Goal: Task Accomplishment & Management: Complete application form

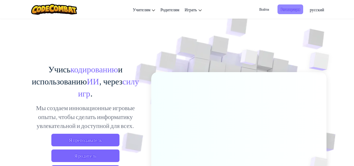
click at [297, 9] on span "Регистрация" at bounding box center [291, 9] width 26 height 10
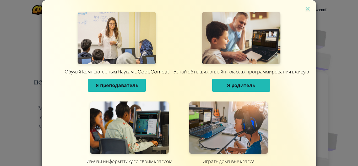
drag, startPoint x: 306, startPoint y: 135, endPoint x: 313, endPoint y: 58, distance: 77.9
click at [313, 58] on div "Обучай Компьютерным Наукам с CodeCombat Я преподаватель Узнай об наших онлайн-к…" at bounding box center [179, 93] width 275 height 187
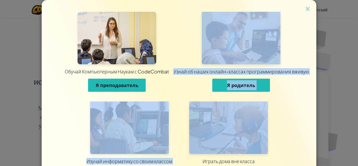
click at [305, 105] on div "Обучай Компьютерным Наукам с CodeCombat Я преподаватель Узнай об наших онлайн-к…" at bounding box center [179, 93] width 275 height 187
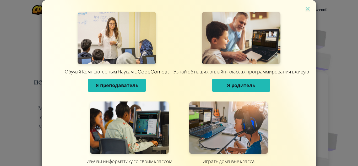
drag, startPoint x: 311, startPoint y: 111, endPoint x: 296, endPoint y: 39, distance: 73.8
click at [305, 81] on div "Обучай Компьютерным Наукам с CodeCombat Я преподаватель Узнай об наших онлайн-к…" at bounding box center [179, 93] width 275 height 187
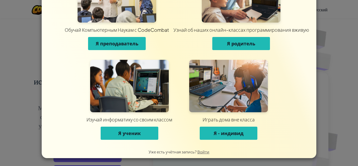
click at [134, 127] on button "Я ученик" at bounding box center [130, 133] width 58 height 13
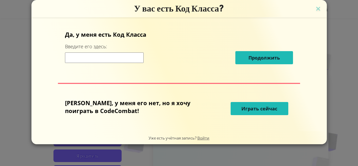
scroll to position [0, 0]
click at [107, 60] on input at bounding box center [104, 57] width 79 height 10
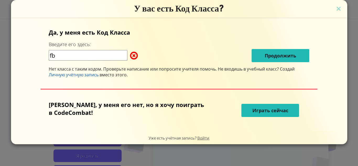
type input "f"
click at [63, 53] on input "Dark" at bounding box center [88, 55] width 79 height 10
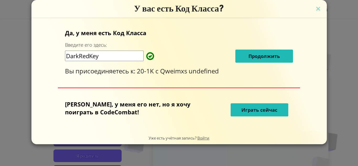
type input "DarkRedKey"
click at [248, 56] on span "Продолжить" at bounding box center [263, 56] width 31 height 6
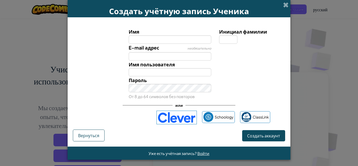
click at [182, 44] on div "E-mail адрес необязательно" at bounding box center [170, 52] width 91 height 17
click at [176, 41] on input "Имя" at bounding box center [170, 39] width 83 height 8
type input "Ismail"
click at [221, 37] on input "Инициал фамилии" at bounding box center [228, 39] width 18 height 8
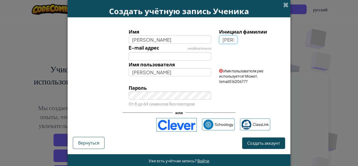
type input "А"
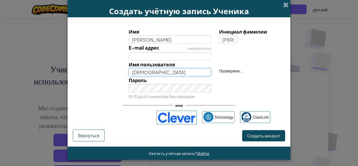
click at [144, 73] on input "IsmailА" at bounding box center [170, 72] width 83 height 8
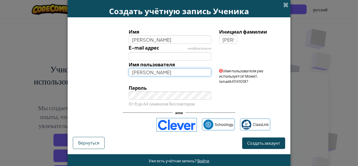
click at [144, 72] on input "Ismail" at bounding box center [170, 72] width 83 height 8
type input "I"
type input "h"
type input "нурель"
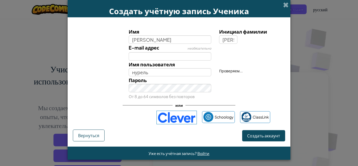
click at [180, 82] on div "Имя Ismail Инициал фамилии А E-mail адрес необязательно Имя пользователя нурель…" at bounding box center [179, 64] width 210 height 72
click at [267, 140] on button "Создать аккаунт" at bounding box center [263, 135] width 43 height 11
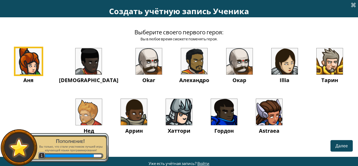
click at [317, 67] on img at bounding box center [330, 61] width 26 height 26
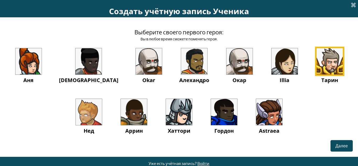
click at [317, 64] on img at bounding box center [330, 61] width 26 height 26
click at [337, 145] on span "Далее" at bounding box center [341, 146] width 12 height 6
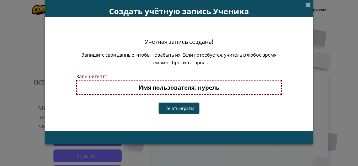
click at [187, 103] on button "Начать играть!" at bounding box center [179, 107] width 41 height 11
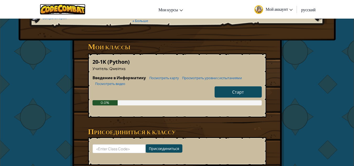
scroll to position [66, 0]
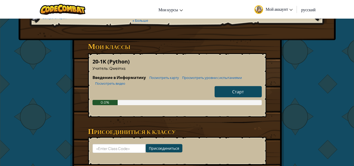
click at [242, 91] on span "Старт" at bounding box center [238, 92] width 12 height 6
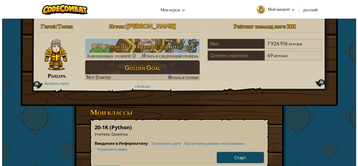
select select "ru"
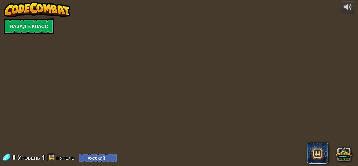
select select "ru"
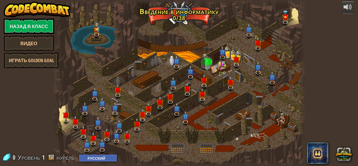
select select "ru"
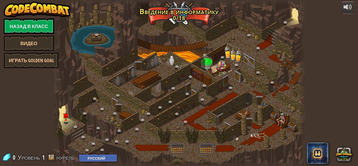
select select "ru"
click at [64, 120] on link at bounding box center [67, 120] width 10 height 10
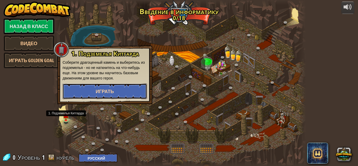
click at [99, 91] on span "Играть" at bounding box center [105, 91] width 18 height 7
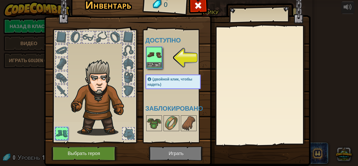
click at [153, 56] on img at bounding box center [154, 54] width 15 height 15
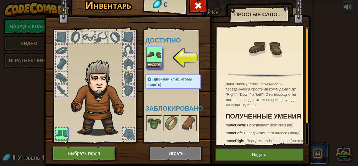
click at [152, 61] on img at bounding box center [154, 54] width 15 height 15
click at [149, 65] on button "Надеть" at bounding box center [154, 65] width 15 height 6
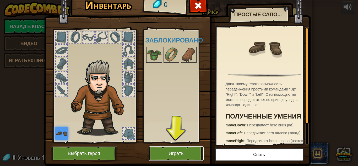
click at [160, 154] on button "Играть" at bounding box center [176, 153] width 55 height 14
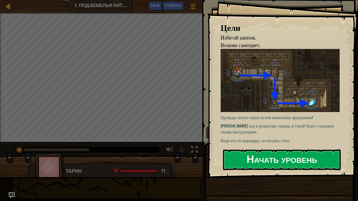
click at [304, 162] on button "Начать уровень" at bounding box center [282, 160] width 118 height 21
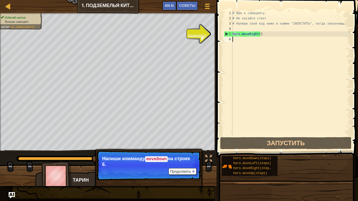
click at [237, 41] on div "# Иди к самоцвету. # Не касайся стен! # Напиши свой код ниже и нажми "ЗАПУСТИТЬ…" at bounding box center [290, 78] width 119 height 136
click at [238, 39] on div "# Иди к самоцвету. # Не касайся стен! # Напиши свой код ниже и нажми "ЗАПУСТИТЬ…" at bounding box center [290, 78] width 119 height 136
type textarea "е"
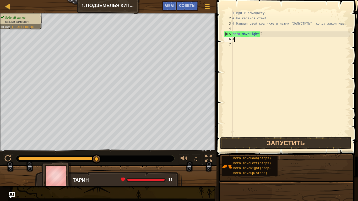
scroll to position [2, 0]
type textarea "ы"
click at [278, 140] on button "Запустить" at bounding box center [285, 143] width 131 height 12
click at [241, 145] on button "Запустить" at bounding box center [285, 143] width 131 height 12
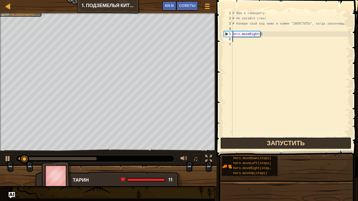
click at [240, 144] on button "Запустить" at bounding box center [285, 143] width 131 height 12
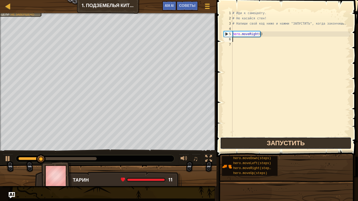
click at [240, 145] on button "Запустить" at bounding box center [285, 143] width 131 height 12
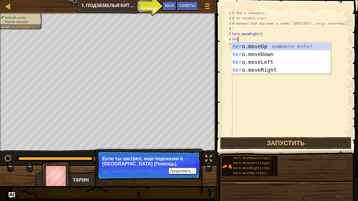
type textarea "hero"
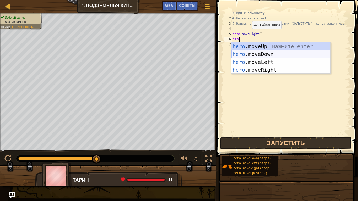
click at [258, 54] on div "hero .moveUp нажмите enter hero .moveDown нажмите enter hero .moveLeft нажмите …" at bounding box center [280, 65] width 99 height 47
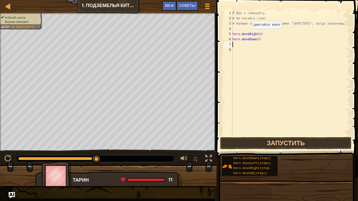
scroll to position [2, 0]
type textarea "h"
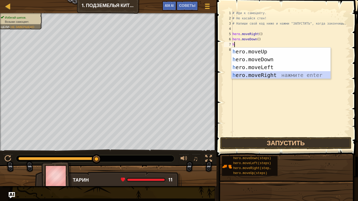
click at [260, 75] on div "h ero.moveUp нажмите enter h ero.moveDown нажмите enter h ero.moveLeft нажмите …" at bounding box center [280, 71] width 99 height 47
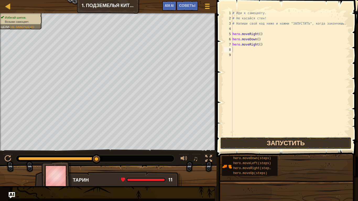
click at [254, 143] on button "Запустить" at bounding box center [285, 143] width 131 height 12
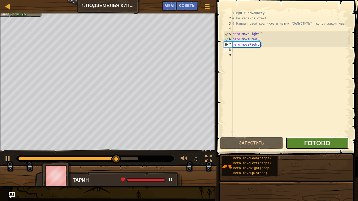
click at [325, 143] on span "Готово" at bounding box center [317, 143] width 26 height 8
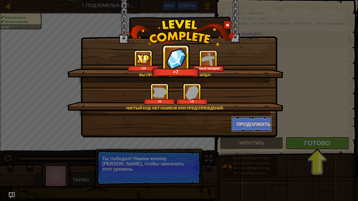
click at [252, 121] on button "Продолжить" at bounding box center [251, 124] width 41 height 16
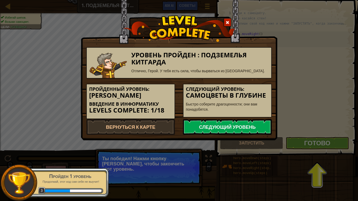
click at [237, 127] on link "Следующий уровень" at bounding box center [227, 127] width 89 height 16
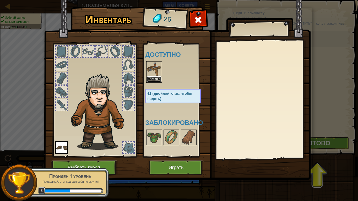
click at [156, 79] on button "Надеть" at bounding box center [154, 80] width 15 height 6
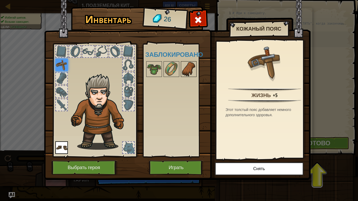
click at [189, 67] on img at bounding box center [188, 69] width 15 height 15
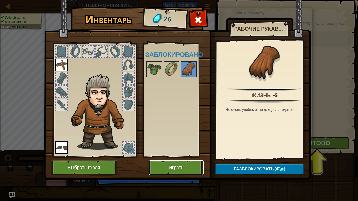
click at [170, 166] on button "Играть" at bounding box center [176, 168] width 55 height 14
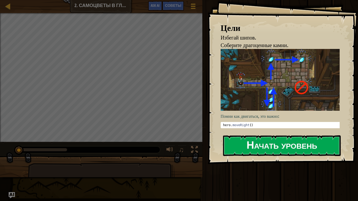
click at [251, 143] on button "Начать уровень" at bounding box center [282, 145] width 118 height 21
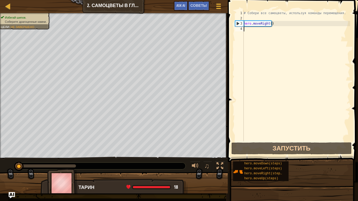
type textarea "h"
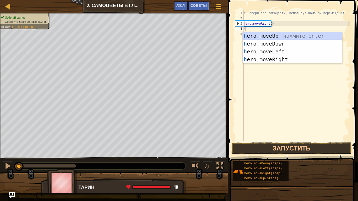
scroll to position [2, 0]
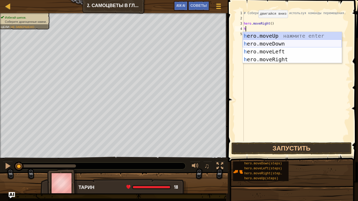
click at [265, 40] on div "h ero.moveUp нажмите enter h ero.moveDown нажмите enter h ero.moveLeft нажмите …" at bounding box center [292, 55] width 99 height 47
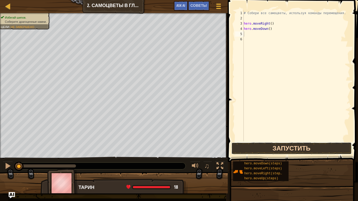
click at [276, 148] on button "Запустить" at bounding box center [291, 149] width 120 height 12
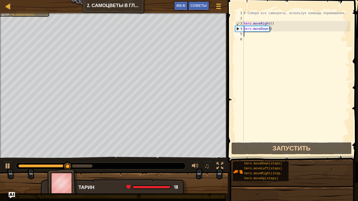
click at [253, 35] on div "# Собери все самоцветы, используя команды перемещения. hero . moveRight ( ) her…" at bounding box center [296, 81] width 107 height 142
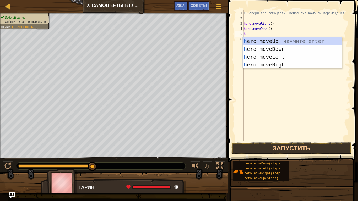
type textarea "he"
click at [272, 39] on div "he ro.moveUp нажмите enter he ro.moveDown нажмите enter he ro.moveLeft нажмите …" at bounding box center [292, 60] width 99 height 47
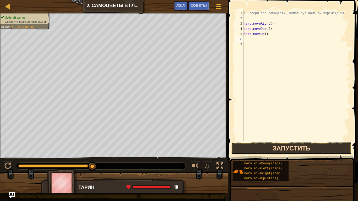
click at [254, 150] on button "Запустить" at bounding box center [291, 149] width 120 height 12
click at [273, 0] on body "Карта Введение в Информатику 2. Самоцветы в глубине Меню игры Готово Советы Ask…" at bounding box center [179, 0] width 358 height 0
click at [275, 146] on button "Запустить" at bounding box center [291, 149] width 120 height 12
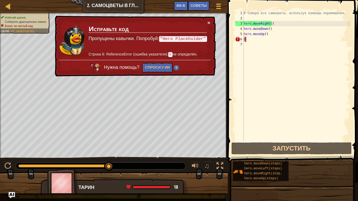
click at [262, 37] on div "# Собери все самоцветы, используя команды перемещения. hero . moveRight ( ) her…" at bounding box center [296, 81] width 107 height 142
type textarea "he"
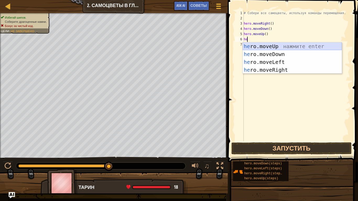
click at [276, 44] on div "he ro.moveUp нажмите enter he ro.moveDown нажмите enter he ro.moveLeft нажмите …" at bounding box center [292, 65] width 99 height 47
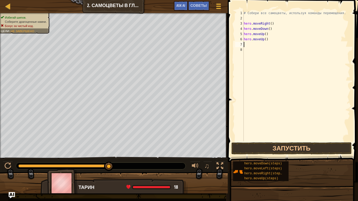
type textarea "h"
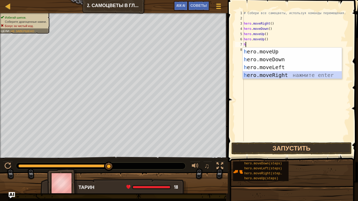
click at [272, 73] on div "h ero.moveUp нажмите enter h ero.moveDown нажмите enter h ero.moveLeft нажмите …" at bounding box center [292, 71] width 99 height 47
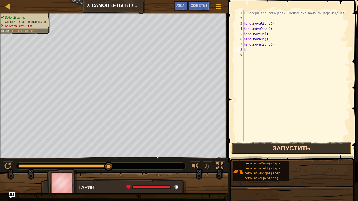
click at [263, 146] on button "Запустить" at bounding box center [291, 149] width 120 height 12
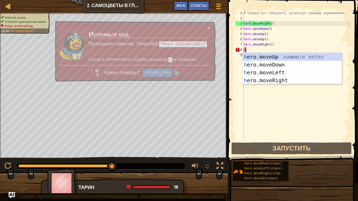
type textarea "he"
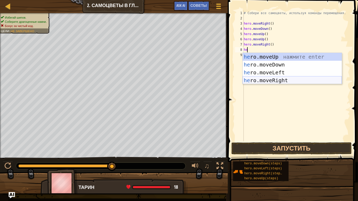
click at [275, 80] on div "he ro.moveUp нажмите enter he ro.moveDown нажмите enter he ro.moveLeft нажмите …" at bounding box center [292, 76] width 99 height 47
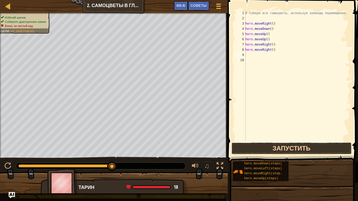
click at [274, 147] on button "Запустить" at bounding box center [291, 149] width 120 height 12
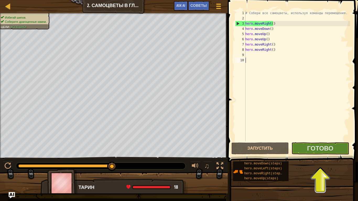
click at [264, 64] on div "# Собери все самоцветы, используя команды перемещения. hero . moveRight ( ) her…" at bounding box center [297, 81] width 106 height 142
type textarea "h"
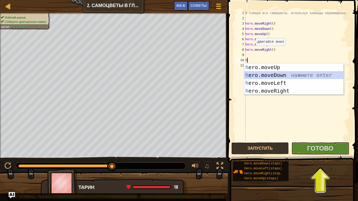
click at [272, 74] on div "h ero.moveUp нажмите enter h ero.moveDown нажмите enter h ero.moveLeft нажмите …" at bounding box center [293, 86] width 99 height 47
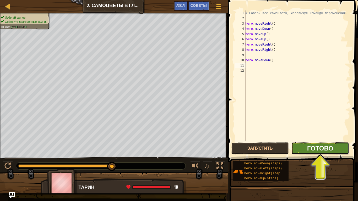
click at [316, 148] on span "Готово" at bounding box center [320, 148] width 26 height 8
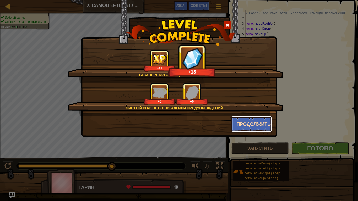
click at [249, 124] on button "Продолжить" at bounding box center [251, 124] width 41 height 16
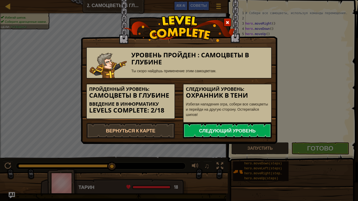
click at [248, 127] on link "Следующий уровень" at bounding box center [227, 131] width 89 height 16
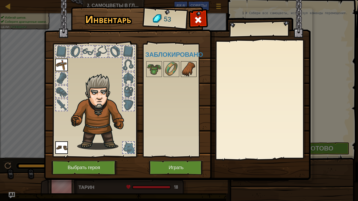
click at [189, 69] on img at bounding box center [188, 69] width 15 height 15
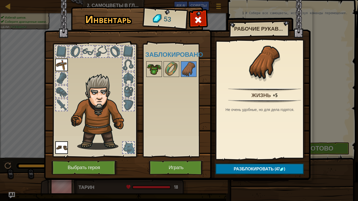
click at [150, 66] on img at bounding box center [154, 69] width 15 height 15
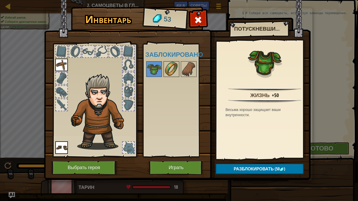
click at [170, 67] on img at bounding box center [171, 69] width 15 height 15
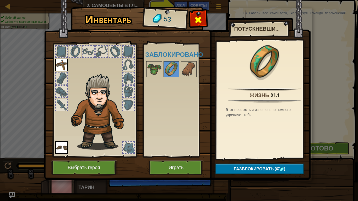
click at [201, 18] on span at bounding box center [198, 20] width 8 height 8
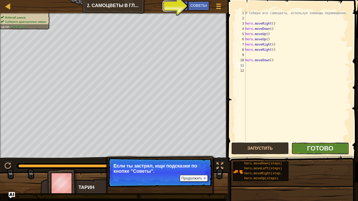
click at [321, 146] on span "Готово" at bounding box center [320, 148] width 26 height 8
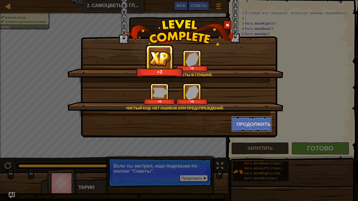
click at [246, 123] on button "Продолжить" at bounding box center [251, 124] width 41 height 16
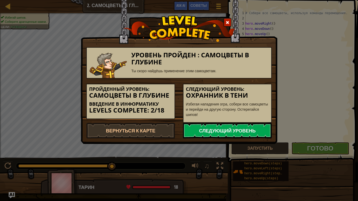
click at [244, 129] on link "Следующий уровень" at bounding box center [227, 131] width 89 height 16
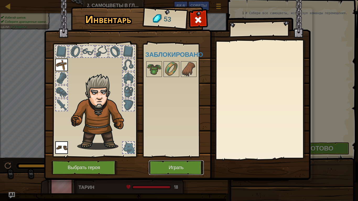
click at [191, 165] on button "Играть" at bounding box center [176, 168] width 55 height 14
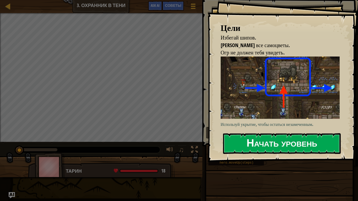
click at [254, 141] on button "Начать уровень" at bounding box center [282, 143] width 118 height 21
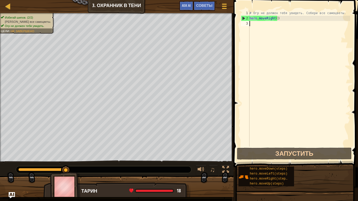
type textarea "h"
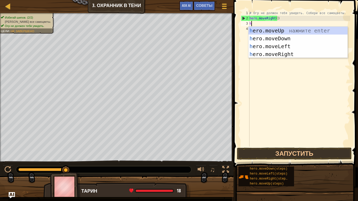
scroll to position [2, 0]
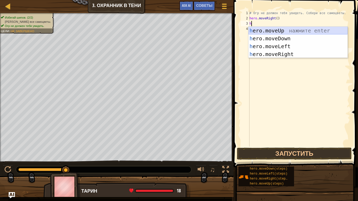
click at [276, 30] on div "h ero.moveUp нажмите enter h ero.moveDown нажмите enter h ero.moveLeft нажмите …" at bounding box center [297, 50] width 99 height 47
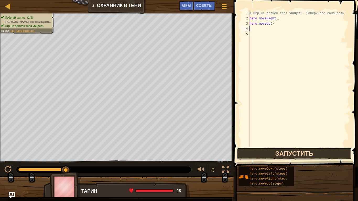
click at [285, 148] on button "Запустить" at bounding box center [294, 154] width 115 height 12
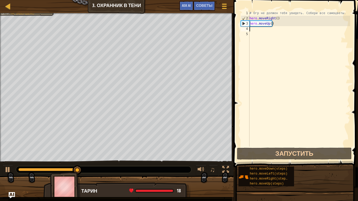
type textarea "h"
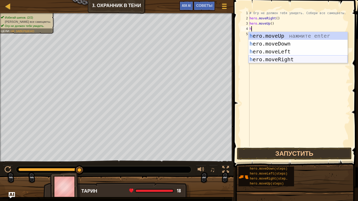
click at [274, 56] on div "h ero.moveUp нажмите enter h ero.moveDown нажмите enter h ero.moveLeft нажмите …" at bounding box center [297, 55] width 99 height 47
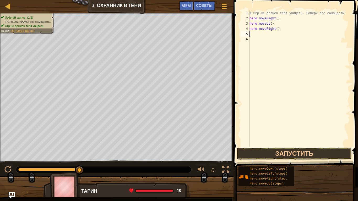
type textarea "h"
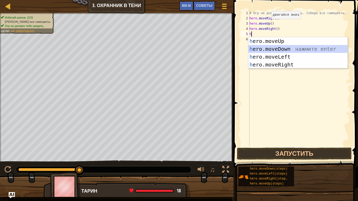
click at [273, 46] on div "h ero.moveUp нажмите enter h ero.moveDown нажмите enter h ero.moveLeft нажмите …" at bounding box center [297, 60] width 99 height 47
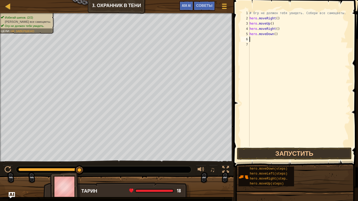
type textarea "y"
type textarea "h"
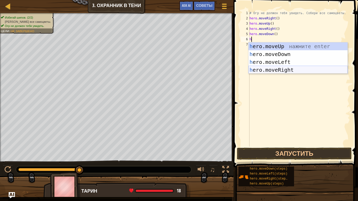
click at [281, 68] on div "h ero.moveUp нажмите enter h ero.moveDown нажмите enter h ero.moveLeft нажмите …" at bounding box center [297, 65] width 99 height 47
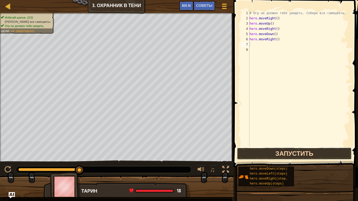
click at [294, 152] on button "Запустить" at bounding box center [294, 154] width 115 height 12
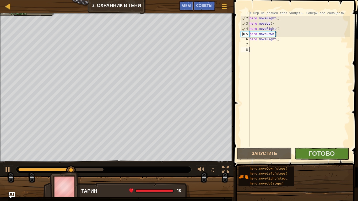
click at [300, 137] on div "# Огр не должен тебя увидеть. Собери все самоцветы. hero . moveRight ( ) hero .…" at bounding box center [299, 83] width 102 height 147
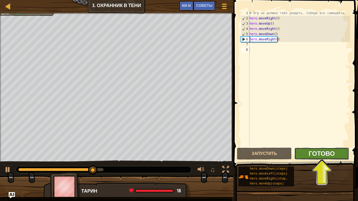
click at [326, 153] on span "Готово" at bounding box center [321, 153] width 26 height 8
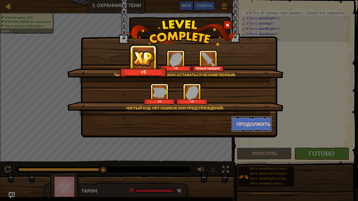
click at [257, 124] on button "Продолжить" at bounding box center [251, 124] width 41 height 16
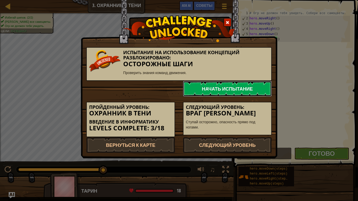
click at [235, 89] on link "Начать испытание" at bounding box center [227, 89] width 89 height 16
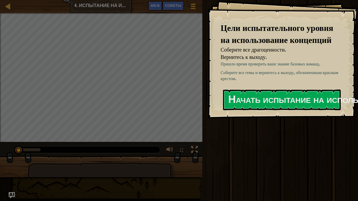
click at [191, 164] on div at bounding box center [101, 169] width 202 height 26
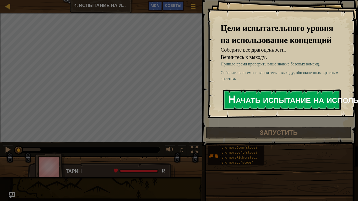
click at [290, 97] on button "Начать испытание на использование концепций" at bounding box center [282, 100] width 118 height 21
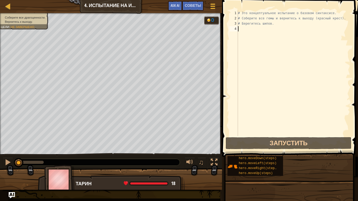
type textarea "h"
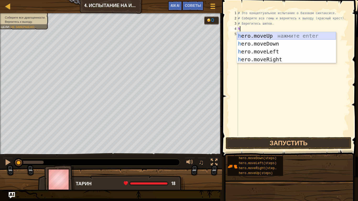
click at [276, 34] on div "h ero.moveUp нажмите enter h ero.moveDown нажмите enter h ero.moveLeft нажмите …" at bounding box center [286, 55] width 99 height 47
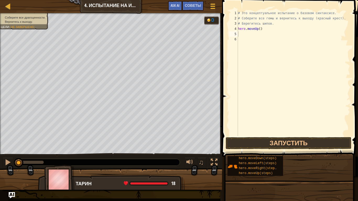
click at [256, 137] on span at bounding box center [290, 71] width 140 height 172
click at [257, 140] on button "Запустить" at bounding box center [289, 143] width 126 height 12
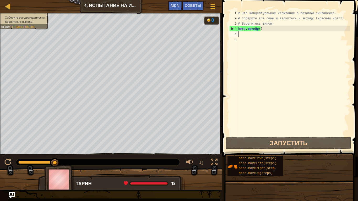
type textarea "h"
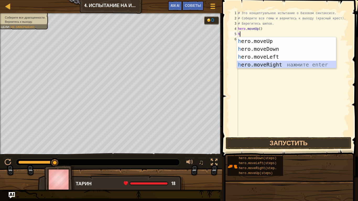
click at [273, 64] on div "h ero.moveUp нажмите enter h ero.moveDown нажмите enter h ero.moveLeft нажмите …" at bounding box center [286, 60] width 99 height 47
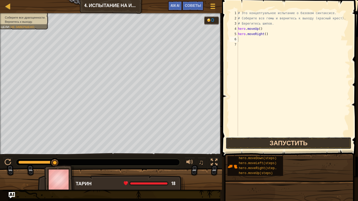
click at [276, 144] on button "Запустить" at bounding box center [289, 143] width 126 height 12
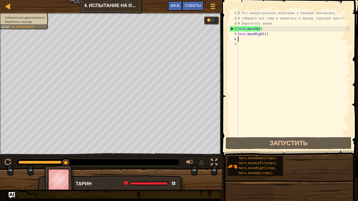
type textarea "h"
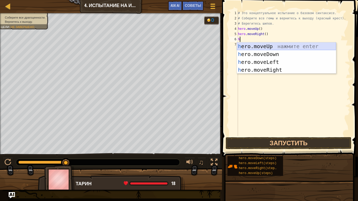
click at [270, 50] on div "h ero.moveUp нажмите enter h ero.moveDown нажмите enter h ero.moveLeft нажмите …" at bounding box center [286, 65] width 99 height 47
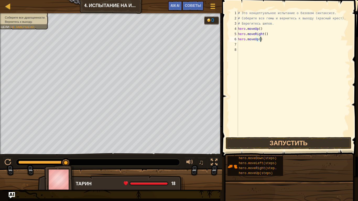
click at [262, 39] on div "# Это концептуальное испытание о базовом синтаксисе. # Соберите все гемы и верн…" at bounding box center [293, 78] width 113 height 136
click at [263, 145] on button "Запустить" at bounding box center [289, 143] width 126 height 12
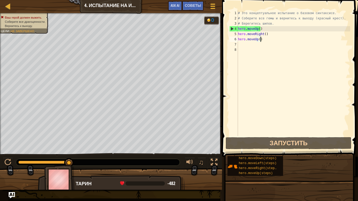
click at [264, 40] on div "# Это концептуальное испытание о базовом синтаксисе. # Соберите все гемы и верн…" at bounding box center [293, 78] width 113 height 136
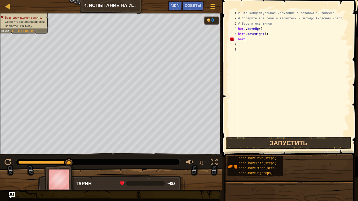
type textarea "h"
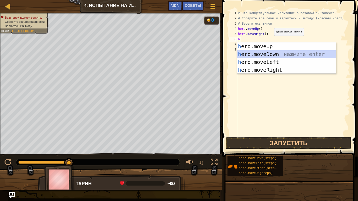
click at [276, 51] on div "h ero.moveUp нажмите enter h ero.moveDown нажмите enter h ero.moveLeft нажмите …" at bounding box center [286, 65] width 99 height 47
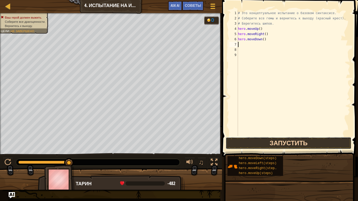
click at [280, 141] on button "Запустить" at bounding box center [289, 143] width 126 height 12
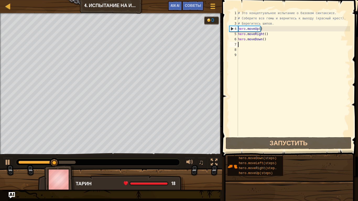
type textarea "h"
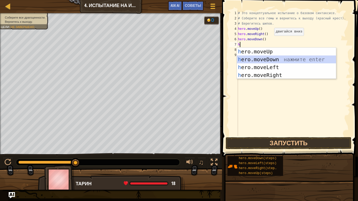
click at [262, 59] on div "h ero.moveUp нажмите enter h ero.moveDown нажмите enter h ero.moveLeft нажмите …" at bounding box center [286, 71] width 99 height 47
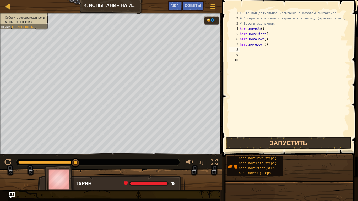
type textarea "h"
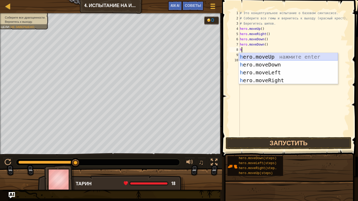
click at [278, 56] on div "h ero.moveUp нажмите enter h ero.moveDown нажмите enter h ero.moveLeft нажмите …" at bounding box center [288, 76] width 99 height 47
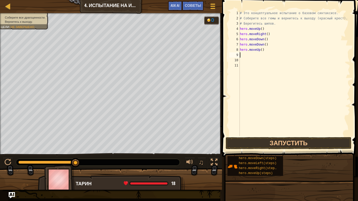
type textarea "h"
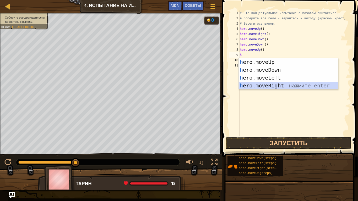
click at [268, 83] on div "h ero.moveUp нажмите enter h ero.moveDown нажмите enter h ero.moveLeft нажмите …" at bounding box center [288, 81] width 99 height 47
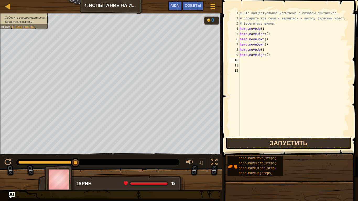
click at [255, 142] on button "Запустить" at bounding box center [289, 143] width 126 height 12
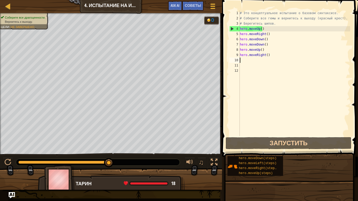
type textarea "h"
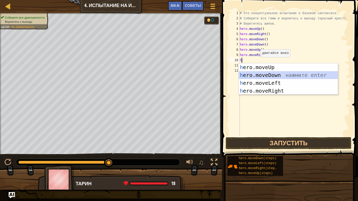
click at [272, 79] on div "h ero.moveUp нажмите enter h ero.moveDown нажмите enter h ero.moveLeft нажмите …" at bounding box center [288, 86] width 99 height 47
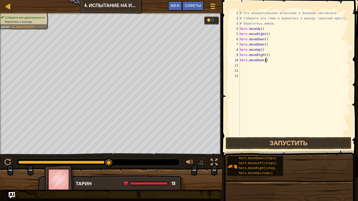
click at [269, 61] on div "# Это концептуальное испытание о базовом синтаксисе. # Соберите все гемы и верн…" at bounding box center [295, 78] width 112 height 136
type textarea "h"
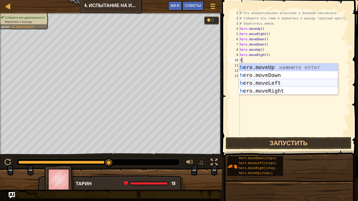
click at [272, 83] on div "h ero.moveUp нажмите enter h ero.moveDown нажмите enter h ero.moveLeft нажмите …" at bounding box center [288, 86] width 99 height 47
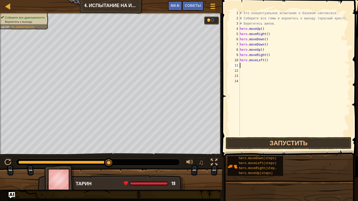
type textarea "h"
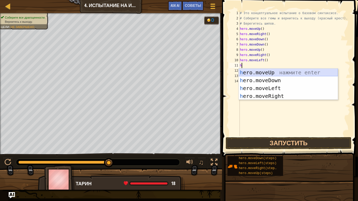
click at [261, 70] on div "h ero.moveUp нажмите enter h ero.moveDown нажмите enter h ero.moveLeft нажмите …" at bounding box center [288, 92] width 99 height 47
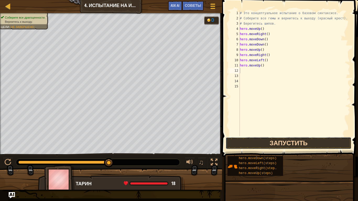
click at [260, 142] on button "Запустить" at bounding box center [289, 143] width 126 height 12
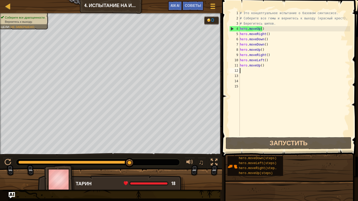
type textarea "h"
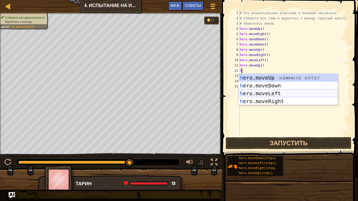
click at [245, 92] on div "h ero.moveUp нажмите enter h ero.moveDown нажмите enter h ero.moveLeft нажмите …" at bounding box center [288, 97] width 99 height 47
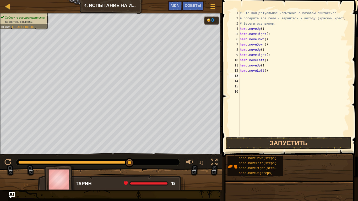
type textarea "h"
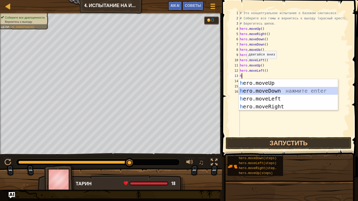
click at [265, 90] on div "h ero.moveUp нажмите enter h ero.moveDown нажмите enter h ero.moveLeft нажмите …" at bounding box center [288, 102] width 99 height 47
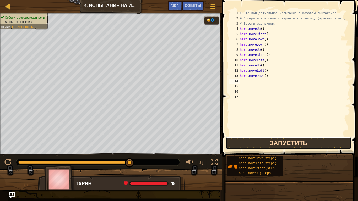
click at [248, 143] on button "Запустить" at bounding box center [289, 143] width 126 height 12
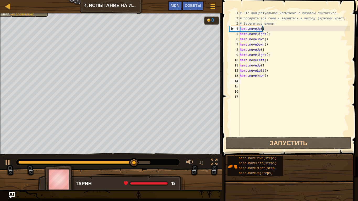
type textarea "h"
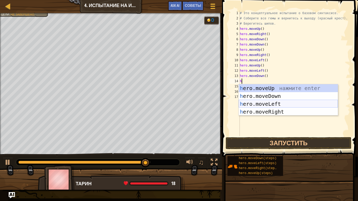
click at [258, 103] on div "h ero.moveUp нажмите enter h ero.moveDown нажмите enter h ero.moveLeft нажмите …" at bounding box center [288, 107] width 99 height 47
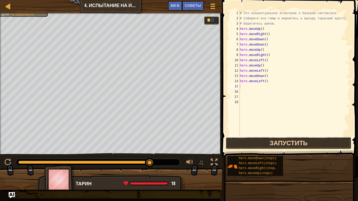
click at [270, 139] on button "Запустить" at bounding box center [289, 143] width 126 height 12
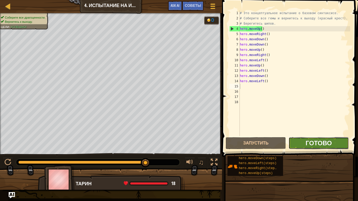
click at [324, 142] on span "Готово" at bounding box center [319, 143] width 26 height 8
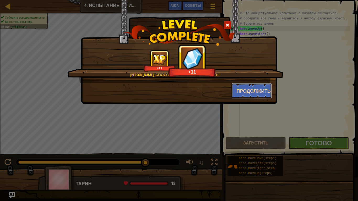
click at [258, 88] on button "Продолжить" at bounding box center [251, 91] width 41 height 16
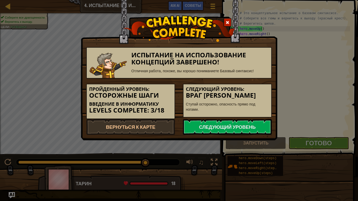
click at [258, 88] on h5 "Следующий уровень:" at bounding box center [227, 89] width 83 height 5
click at [232, 124] on link "Следующий уровень" at bounding box center [227, 127] width 89 height 16
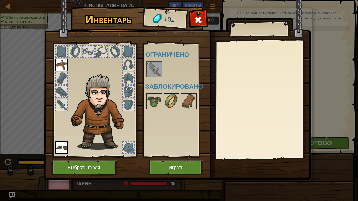
click at [169, 96] on img at bounding box center [171, 101] width 15 height 15
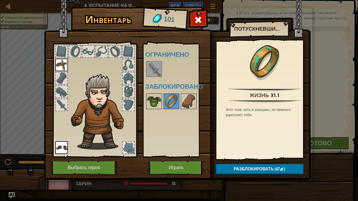
click at [160, 96] on img at bounding box center [154, 101] width 15 height 15
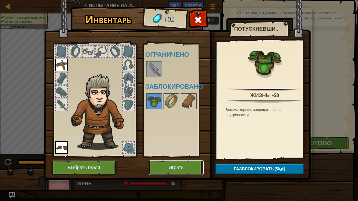
click at [187, 166] on button "Играть" at bounding box center [176, 168] width 55 height 14
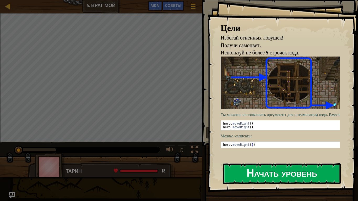
click at [251, 166] on button "Начать уровень" at bounding box center [282, 174] width 118 height 21
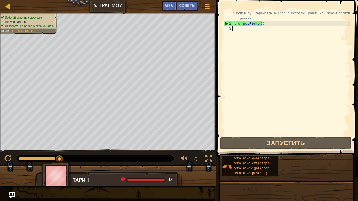
type textarea "h"
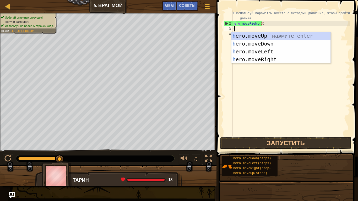
scroll to position [2, 0]
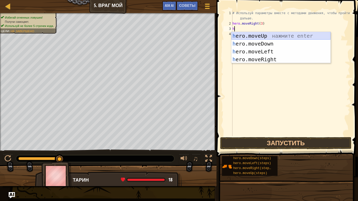
click at [286, 34] on div "h ero.moveUp нажмите enter h ero.moveDown нажмите enter h ero.moveLeft нажмите …" at bounding box center [280, 55] width 99 height 47
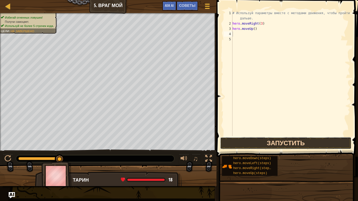
click at [265, 139] on button "Запустить" at bounding box center [285, 143] width 131 height 12
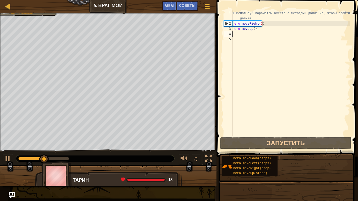
type textarea "h"
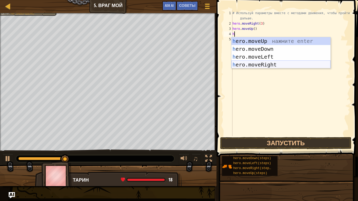
click at [268, 63] on div "h ero.moveUp нажмите enter h ero.moveDown нажмите enter h ero.moveLeft нажмите …" at bounding box center [280, 60] width 99 height 47
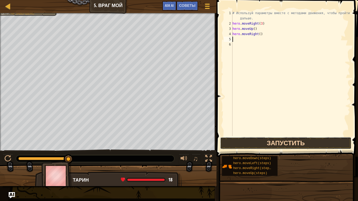
click at [253, 138] on button "Запустить" at bounding box center [285, 143] width 131 height 12
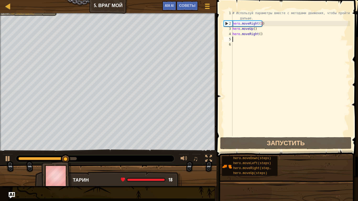
type textarea "h"
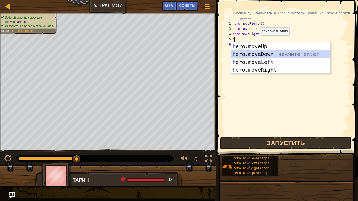
click at [258, 51] on div "h ero.moveUp нажмите enter h ero.moveDown нажмите enter h ero.moveLeft нажмите …" at bounding box center [280, 65] width 99 height 47
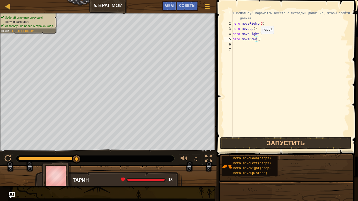
click at [256, 39] on div "# Используй параметры вместе с методами движения, чтобы пройти дальше. hero . m…" at bounding box center [290, 81] width 119 height 142
type textarea "hero.moveDown(3)"
click at [251, 98] on div "# Используй параметры вместе с методами движения, чтобы пройти дальше. hero . m…" at bounding box center [290, 81] width 119 height 142
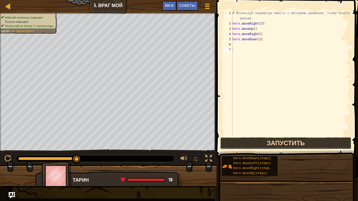
click at [251, 143] on button "Запустить" at bounding box center [285, 143] width 131 height 12
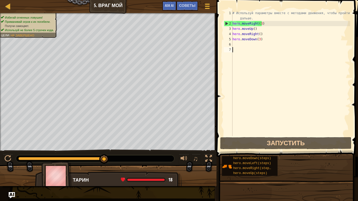
type textarea "h"
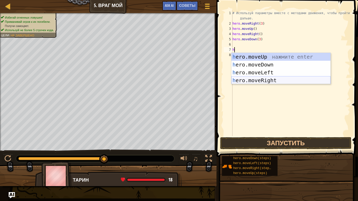
click at [273, 78] on div "h ero.moveUp нажмите enter h ero.moveDown нажмите enter h ero.moveLeft нажмите …" at bounding box center [280, 76] width 99 height 47
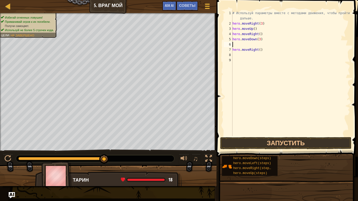
click at [234, 43] on div "# Используй параметры вместе с методами движения, чтобы пройти дальше. hero . m…" at bounding box center [290, 81] width 119 height 142
click at [233, 41] on div "# Используй параметры вместе с методами движения, чтобы пройти дальше. hero . m…" at bounding box center [290, 81] width 119 height 142
type textarea "hero.moveDown(3)"
click at [233, 45] on div "# Используй параметры вместе с методами движения, чтобы пройти дальше. hero . m…" at bounding box center [290, 81] width 119 height 142
click at [258, 45] on div "# Используй параметры вместе с методами движения, чтобы пройти дальше. hero . m…" at bounding box center [290, 81] width 119 height 142
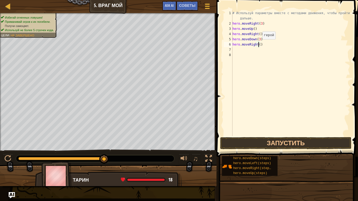
scroll to position [2, 2]
type textarea "hero.moveRight(2)"
click at [260, 141] on button "Запустить" at bounding box center [285, 143] width 131 height 12
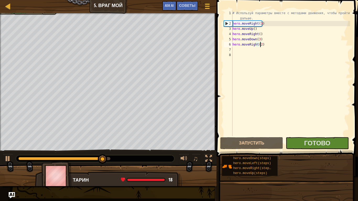
click at [242, 49] on div "# Используй параметры вместе с методами движения, чтобы пройти дальше. hero . m…" at bounding box center [290, 81] width 119 height 142
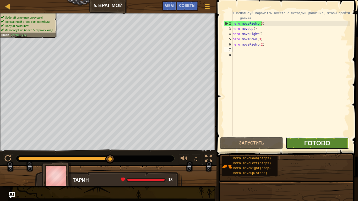
click at [317, 142] on span "Готово" at bounding box center [317, 143] width 26 height 8
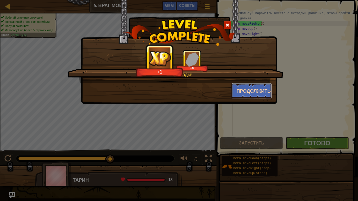
click at [260, 89] on button "Продолжить" at bounding box center [251, 91] width 41 height 16
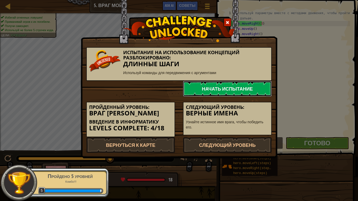
click at [213, 87] on link "Начать испытание" at bounding box center [227, 89] width 89 height 16
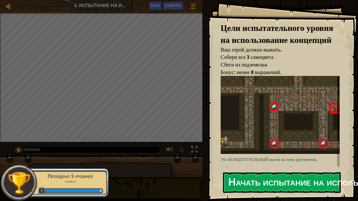
click at [269, 166] on button "Начать испытание на использование концепций" at bounding box center [282, 182] width 118 height 21
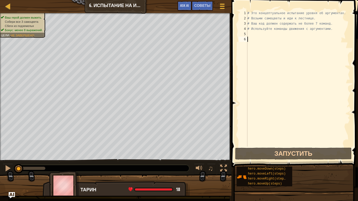
click at [255, 37] on div "# Это концептуальное испытание уровня об аргументах. # Возьми самоцветы и иди к…" at bounding box center [298, 83] width 104 height 147
click at [248, 32] on div "# Это концептуальное испытание уровня об аргументах. # Возьми самоцветы и иди к…" at bounding box center [298, 83] width 104 height 147
type textarea "h"
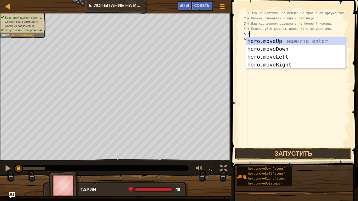
scroll to position [2, 0]
click at [280, 64] on div "h ero.moveUp нажмите enter h ero.moveDown нажмите enter h ero.moveLeft нажмите …" at bounding box center [295, 60] width 99 height 47
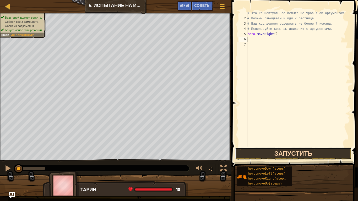
click at [264, 154] on button "Запустить" at bounding box center [293, 154] width 117 height 12
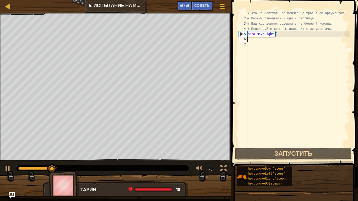
click at [251, 39] on div "# Это концептуальное испытание уровня об аргументах. # Возьми самоцветы и иди к…" at bounding box center [298, 83] width 104 height 147
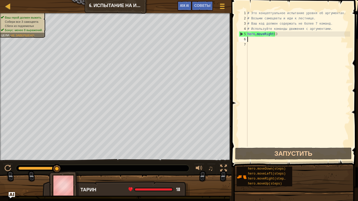
type textarea "h"
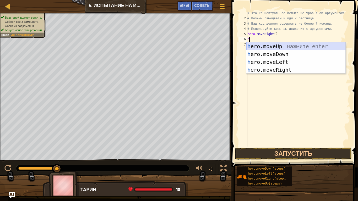
click at [273, 44] on div "h ero.moveUp нажмите enter h ero.moveDown нажмите enter h ero.moveLeft нажмите …" at bounding box center [295, 65] width 99 height 47
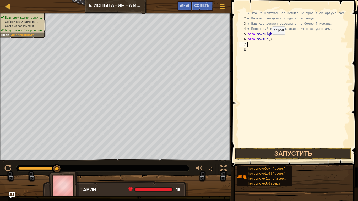
click at [268, 40] on div "# Это концептуальное испытание уровня об аргументах. # Возьми самоцветы и иди к…" at bounding box center [298, 83] width 104 height 147
type textarea "hero.moveUp(3)"
click at [299, 149] on button "Запустить" at bounding box center [293, 154] width 117 height 12
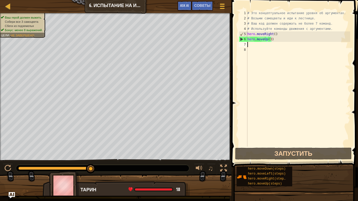
click at [264, 45] on div "# Это концептуальное испытание уровня об аргументах. # Возьми самоцветы и иди к…" at bounding box center [298, 83] width 104 height 147
type textarea "h"
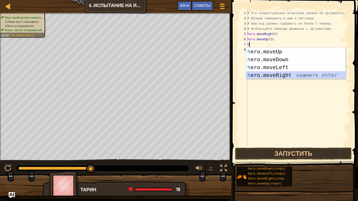
click at [267, 75] on div "h ero.moveUp нажмите enter h ero.moveDown нажмите enter h ero.moveLeft нажмите …" at bounding box center [295, 71] width 99 height 47
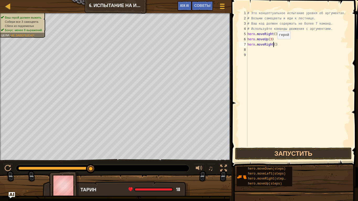
click at [273, 44] on div "# Это концептуальное испытание уровня об аргументах. # Возьми самоцветы и иди к…" at bounding box center [298, 83] width 104 height 147
type textarea "hero.moveRight(2)"
click at [295, 155] on button "Запустить" at bounding box center [293, 154] width 117 height 12
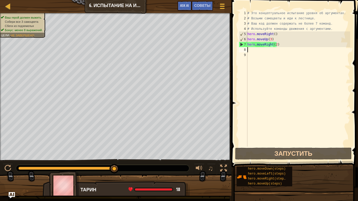
click at [255, 50] on div "# Это концептуальное испытание уровня об аргументах. # Возьми самоцветы и иди к…" at bounding box center [298, 83] width 104 height 147
type textarea "h"
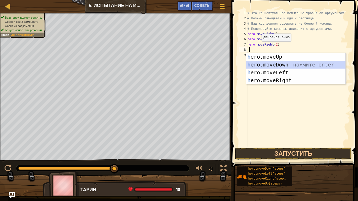
click at [276, 63] on div "h ero.moveUp нажмите enter h ero.moveDown нажмите enter h ero.moveLeft нажмите …" at bounding box center [295, 76] width 99 height 47
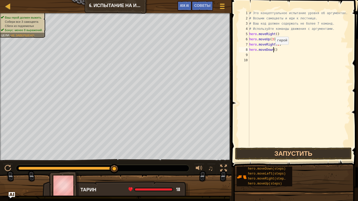
click at [273, 50] on div "# Это концептуальное испытание уровня об аргументах. # Возьми самоцветы и иди к…" at bounding box center [299, 83] width 102 height 147
type textarea "hero.moveDown(3)"
click at [286, 152] on button "Запустить" at bounding box center [293, 154] width 117 height 12
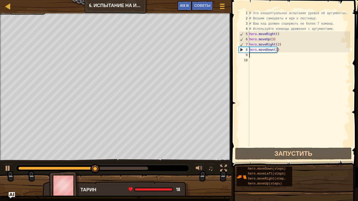
click at [252, 56] on div "# Это концептуальное испытание уровня об аргументах. # Возьми самоцветы и иди к…" at bounding box center [299, 83] width 102 height 147
type textarea "h"
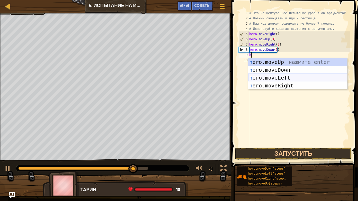
click at [289, 77] on div "h ero.moveUp нажмите enter h ero.moveDown нажмите enter h ero.moveLeft нажмите …" at bounding box center [297, 81] width 99 height 47
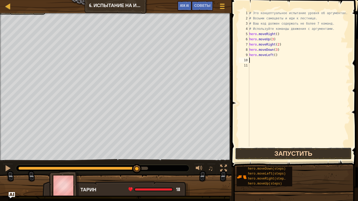
click at [274, 151] on button "Запустить" at bounding box center [293, 154] width 117 height 12
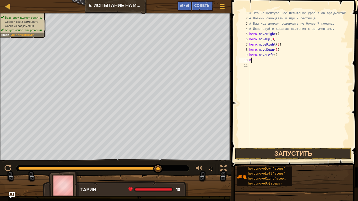
type textarea "he"
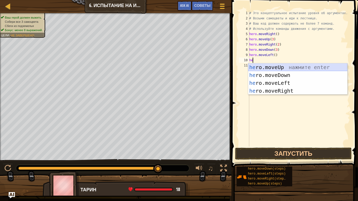
click at [283, 66] on div "he ro.moveUp нажмите enter he ro.moveDown нажмите enter he ro.moveLeft нажмите …" at bounding box center [297, 86] width 99 height 47
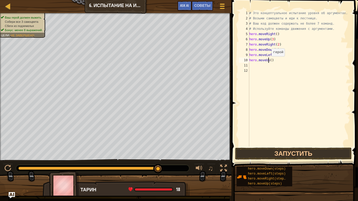
click at [269, 62] on div "# Это концептуальное испытание уровня об аргументах. # Возьми самоцветы и иди к…" at bounding box center [299, 83] width 102 height 147
click at [270, 61] on div "# Это концептуальное испытание уровня об аргументах. # Возьми самоцветы и иди к…" at bounding box center [299, 83] width 102 height 147
type textarea "hero.moveUp(2)"
click at [286, 149] on button "Запустить" at bounding box center [293, 154] width 117 height 12
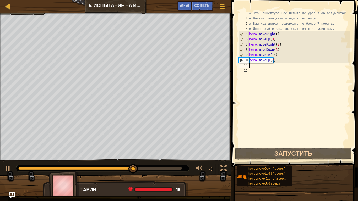
click at [257, 66] on div "# Это концептуальное испытание уровня об аргументах. # Возьми самоцветы и иди к…" at bounding box center [299, 83] width 102 height 147
type textarea "h"
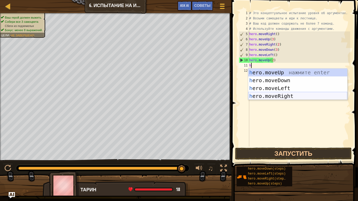
click at [300, 94] on div "h ero.moveUp нажмите enter h ero.moveDown нажмите enter h ero.moveLeft нажмите …" at bounding box center [297, 92] width 99 height 47
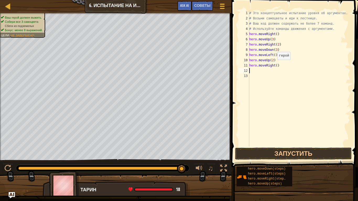
click at [275, 65] on div "# Это концептуальное испытание уровня об аргументах. # Возьми самоцветы и иди к…" at bounding box center [299, 83] width 102 height 147
type textarea "hero.moveRight(3)"
click at [313, 150] on button "Запустить" at bounding box center [293, 154] width 117 height 12
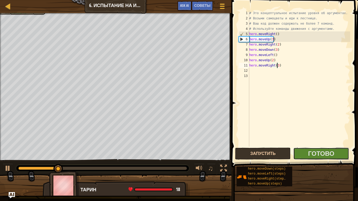
click at [313, 150] on span "Готово" at bounding box center [321, 153] width 26 height 8
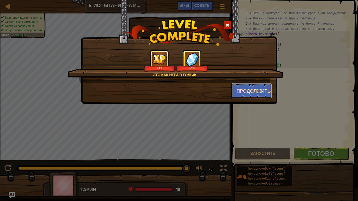
click at [246, 89] on button "Продолжить" at bounding box center [251, 91] width 41 height 16
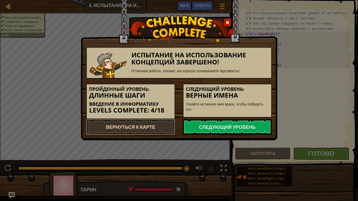
click at [137, 123] on link "Вернуться к карте" at bounding box center [130, 127] width 89 height 16
select select "ru"
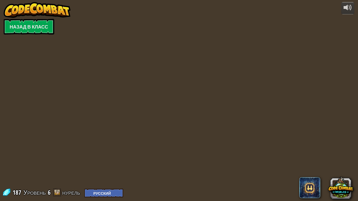
select select "ru"
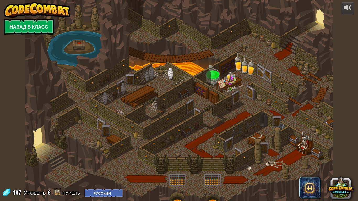
select select "ru"
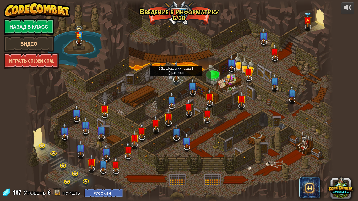
select select "ru"
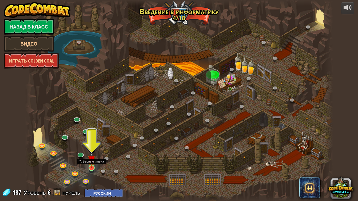
click at [92, 166] on img at bounding box center [92, 160] width 8 height 18
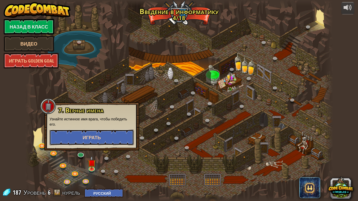
click at [103, 133] on button "Играть" at bounding box center [92, 138] width 84 height 16
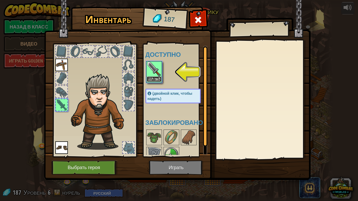
click at [156, 77] on button "Надеть" at bounding box center [154, 80] width 15 height 6
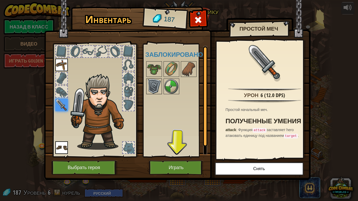
click at [151, 88] on img at bounding box center [154, 86] width 15 height 15
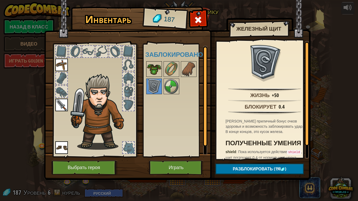
click at [155, 66] on img at bounding box center [154, 69] width 15 height 15
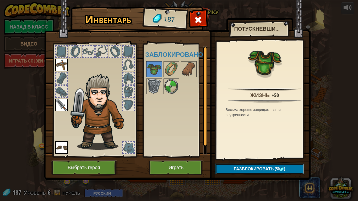
click at [245, 166] on span "Разблокировать" at bounding box center [254, 169] width 40 height 6
click at [242, 166] on button "Подтвердить" at bounding box center [259, 169] width 88 height 11
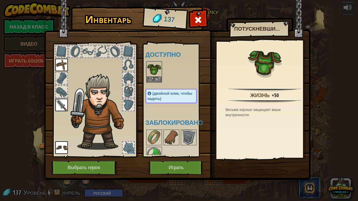
click at [151, 76] on img at bounding box center [154, 69] width 15 height 15
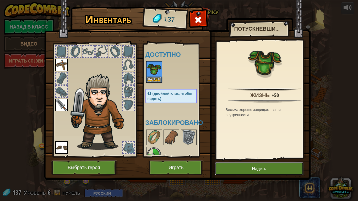
click at [246, 166] on button "Надеть" at bounding box center [259, 168] width 89 height 13
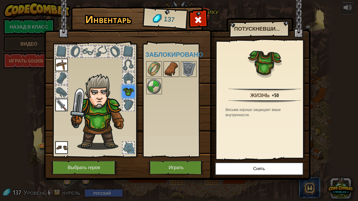
click at [174, 68] on img at bounding box center [171, 69] width 15 height 15
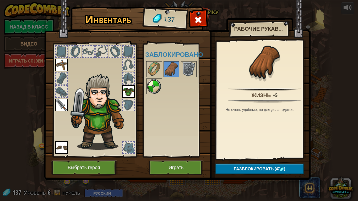
click at [156, 88] on img at bounding box center [154, 86] width 15 height 15
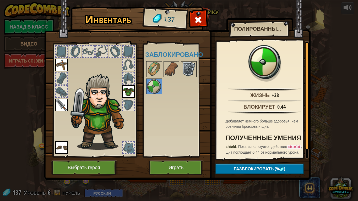
drag, startPoint x: 153, startPoint y: 77, endPoint x: 187, endPoint y: 72, distance: 34.1
click at [187, 72] on div "Доступно Надеть Надеть Надеть Надеть (двойной клик, чтобы надеть) Заблокировано" at bounding box center [176, 100] width 62 height 109
click at [153, 86] on img at bounding box center [154, 86] width 15 height 15
click at [190, 68] on img at bounding box center [188, 69] width 15 height 15
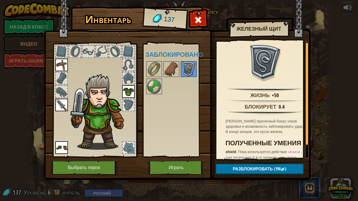
click at [190, 68] on img at bounding box center [188, 69] width 15 height 15
click at [151, 68] on img at bounding box center [154, 69] width 15 height 15
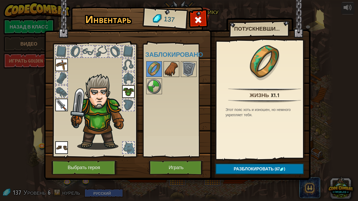
click at [173, 67] on img at bounding box center [171, 69] width 15 height 15
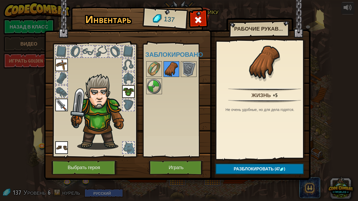
click at [173, 67] on img at bounding box center [171, 69] width 15 height 15
click at [262, 166] on span "Разблокировать" at bounding box center [254, 169] width 40 height 6
click at [263, 166] on button "Подтвердить" at bounding box center [259, 169] width 88 height 11
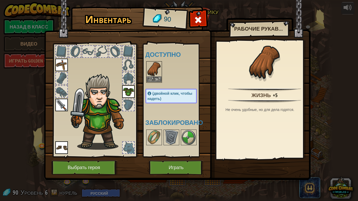
click at [154, 75] on img at bounding box center [154, 69] width 15 height 15
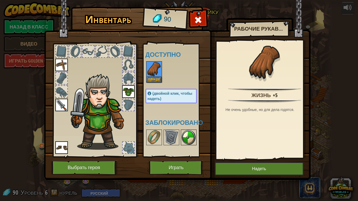
click at [189, 138] on img at bounding box center [188, 137] width 15 height 15
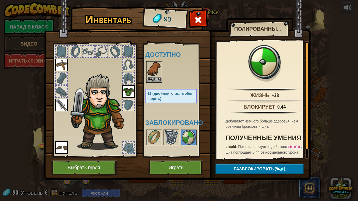
click at [175, 134] on img at bounding box center [171, 137] width 15 height 15
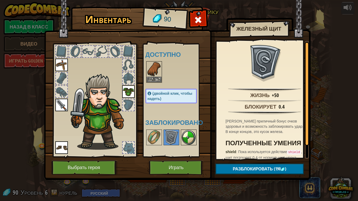
click at [189, 133] on img at bounding box center [188, 137] width 15 height 15
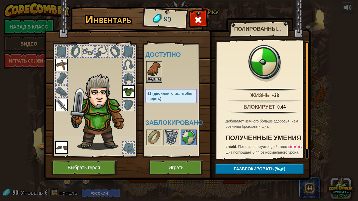
click at [173, 139] on img at bounding box center [171, 137] width 15 height 15
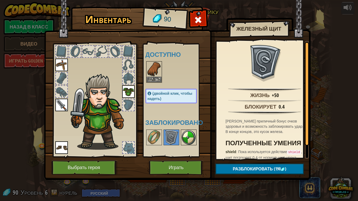
click at [186, 137] on img at bounding box center [188, 137] width 15 height 15
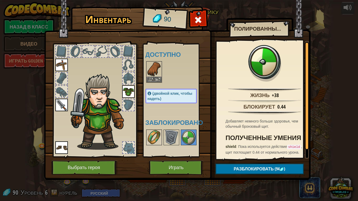
click at [153, 136] on img at bounding box center [154, 137] width 15 height 15
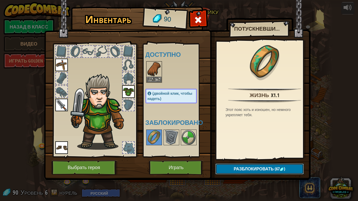
click at [235, 166] on button "Разблокировать (67 )" at bounding box center [259, 169] width 88 height 11
click at [235, 166] on button "Подтвердить" at bounding box center [259, 169] width 88 height 11
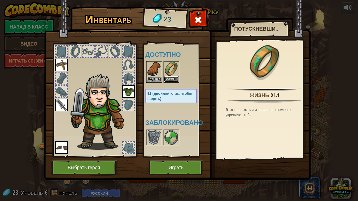
click at [168, 77] on button "Надеть" at bounding box center [171, 80] width 15 height 6
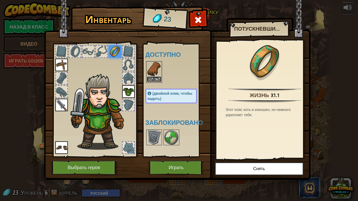
click at [158, 77] on button "Надеть" at bounding box center [154, 80] width 15 height 6
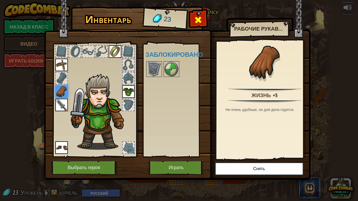
click at [201, 16] on span at bounding box center [198, 20] width 8 height 8
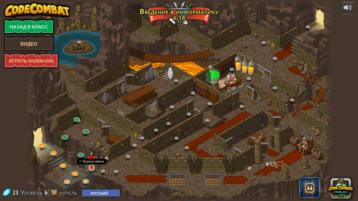
click at [94, 166] on img at bounding box center [92, 160] width 8 height 18
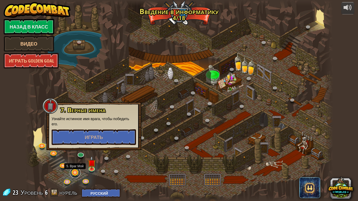
click at [72, 166] on link at bounding box center [75, 173] width 10 height 10
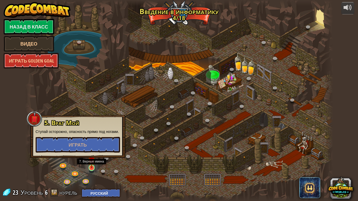
click at [89, 165] on img at bounding box center [92, 160] width 8 height 18
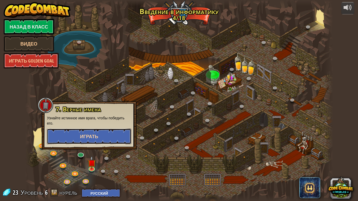
click at [95, 134] on span "Играть" at bounding box center [89, 136] width 18 height 7
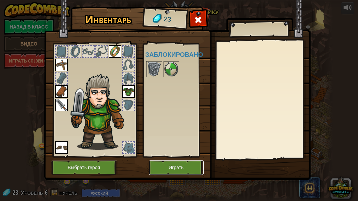
click at [170, 166] on button "Играть" at bounding box center [176, 168] width 55 height 14
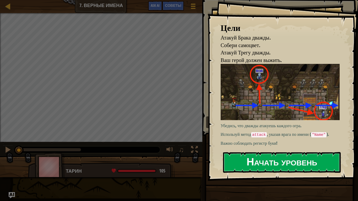
click at [259, 164] on button "Начать уровень" at bounding box center [282, 162] width 118 height 21
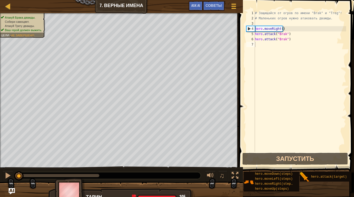
click at [268, 45] on div "# Защищайся от огров по имени "Brak" и "Treg"! # Маленьких огров нужно атаковат…" at bounding box center [300, 86] width 92 height 152
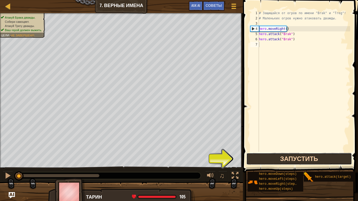
click at [261, 159] on button "Запустить" at bounding box center [299, 159] width 106 height 12
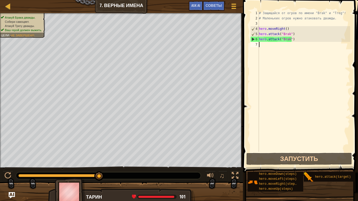
type textarea "h"
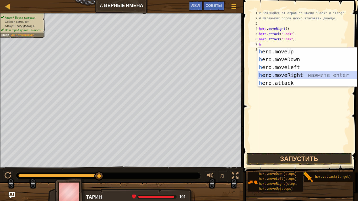
click at [291, 73] on div "h ero.moveUp нажмите enter h ero.moveDown нажмите enter h ero.moveLeft нажмите …" at bounding box center [307, 75] width 99 height 55
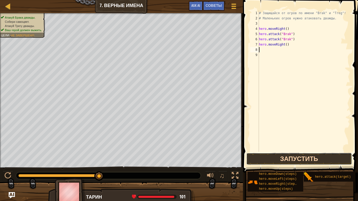
click at [266, 156] on button "Запустить" at bounding box center [299, 159] width 106 height 12
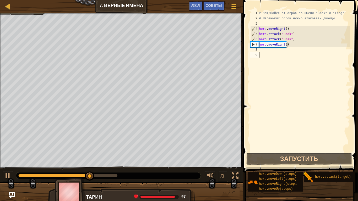
click at [264, 97] on div "# Защищайся от огров по имени "Brak" и "Treg"! # Маленьких огров нужно атаковат…" at bounding box center [304, 86] width 92 height 152
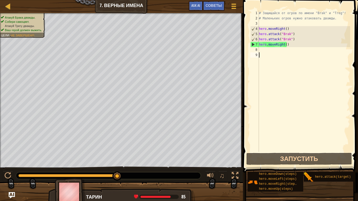
click at [267, 51] on div "# Защищайся от огров по имени "Brak" и "Treg"! # Маленьких огров нужно атаковат…" at bounding box center [304, 86] width 92 height 152
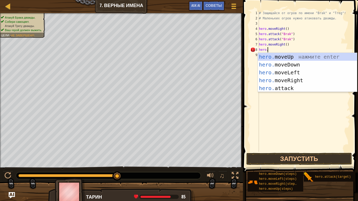
scroll to position [2, 1]
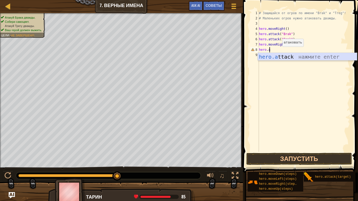
click at [278, 56] on div "hero.a ttack нажмите enter" at bounding box center [307, 65] width 99 height 24
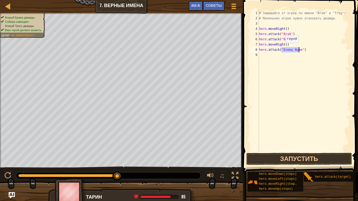
click at [281, 48] on div "# Защищайся от огров по имени "Brak" и "Treg"! # Маленьких огров нужно атаковат…" at bounding box center [304, 81] width 92 height 142
type textarea "hero.attack("TregEnemy Name")"
click at [263, 52] on div "# Защищайся от огров по имени "Brak" и "Treg"! # Маленьких огров нужно атаковат…" at bounding box center [304, 86] width 92 height 152
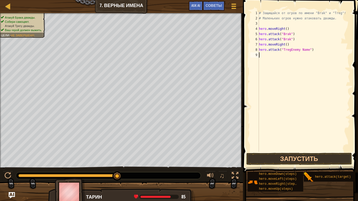
scroll to position [2, 0]
click at [306, 50] on div "# Защищайся от огров по имени "Brak" и "Treg"! # Маленьких огров нужно атаковат…" at bounding box center [304, 86] width 92 height 152
type textarea "hero.attack("Treg")"
click at [264, 53] on div "# Защищайся от огров по имени "Brak" и "Treg"! # Маленьких огров нужно атаковат…" at bounding box center [304, 86] width 92 height 152
click at [280, 158] on button "Запустить" at bounding box center [299, 159] width 106 height 12
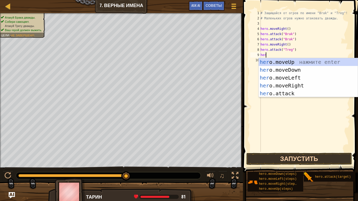
scroll to position [2, 0]
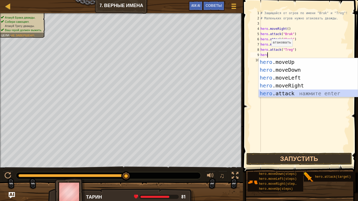
click at [281, 96] on div "hero .moveUp нажмите enter hero .moveDown нажмите enter hero .moveLeft нажмите …" at bounding box center [308, 85] width 99 height 55
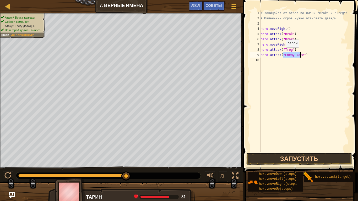
click at [283, 53] on div "# Защищайся от огров по имени "Brak" и "Treg"! # Маленьких огров нужно атаковат…" at bounding box center [304, 81] width 91 height 142
click at [272, 160] on button "Запустить" at bounding box center [299, 159] width 106 height 12
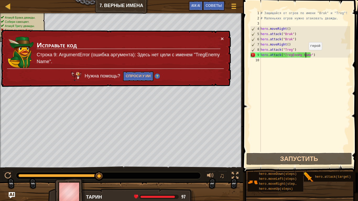
click at [306, 55] on div "# Защищайся от огров по имени "Brak" и "Treg"! # Маленьких огров нужно атаковат…" at bounding box center [304, 86] width 91 height 152
click at [307, 54] on div "# Защищайся от огров по имени "Brak" и "Treg"! # Маленьких огров нужно атаковат…" at bounding box center [304, 86] width 91 height 152
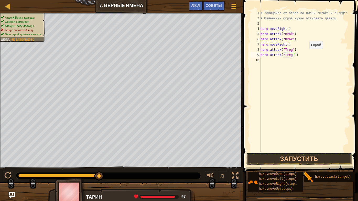
type textarea "hero.attack("Treg")"
click at [296, 54] on div "# Защищайся от огров по имени "Brak" и "Treg"! # Маленьких огров нужно атаковат…" at bounding box center [304, 86] width 91 height 152
click at [262, 60] on div "# Защищайся от огров по имени "Brak" и "Treg"! # Маленьких огров нужно атаковат…" at bounding box center [304, 86] width 91 height 152
type textarea "h"
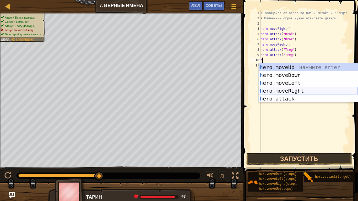
click at [282, 90] on div "h ero.moveUp нажмите enter h ero.moveDown нажмите enter h ero.moveLeft нажмите …" at bounding box center [308, 90] width 99 height 55
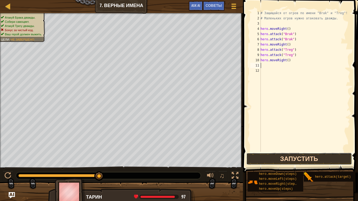
click at [280, 158] on button "Запустить" at bounding box center [299, 159] width 106 height 12
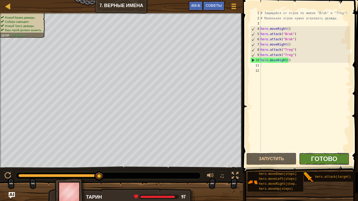
click at [316, 156] on span "Готово" at bounding box center [324, 159] width 26 height 8
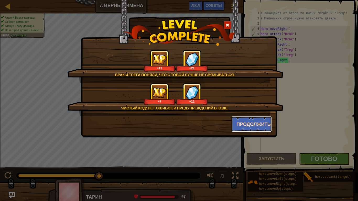
click at [246, 122] on button "Продолжить" at bounding box center [251, 124] width 41 height 16
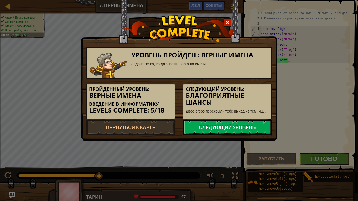
click at [245, 122] on link "Следующий уровень" at bounding box center [227, 128] width 89 height 16
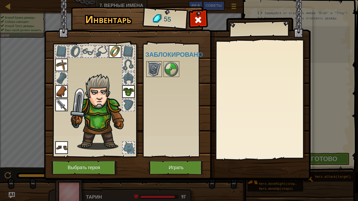
click at [154, 66] on img at bounding box center [154, 69] width 15 height 15
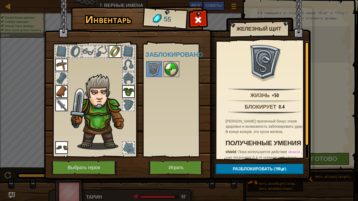
click at [168, 70] on img at bounding box center [171, 69] width 15 height 15
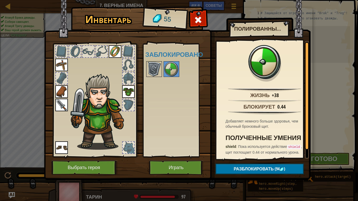
click at [154, 69] on img at bounding box center [154, 69] width 15 height 15
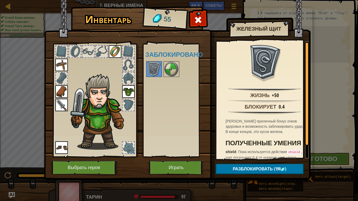
click at [128, 146] on div at bounding box center [129, 148] width 12 height 12
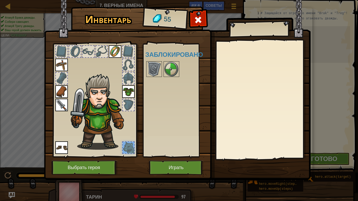
click at [129, 146] on div at bounding box center [129, 148] width 12 height 12
click at [131, 142] on div at bounding box center [129, 148] width 12 height 12
click at [60, 150] on img at bounding box center [61, 148] width 13 height 13
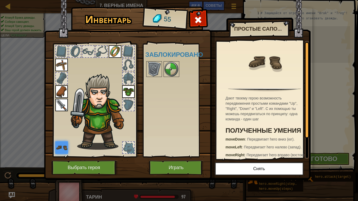
click at [62, 148] on img at bounding box center [61, 148] width 13 height 13
